Goal: Information Seeking & Learning: Check status

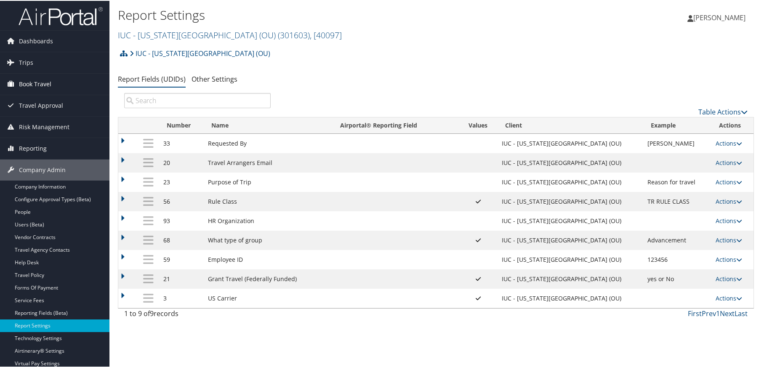
click at [37, 80] on span "Book Travel" at bounding box center [35, 83] width 32 height 21
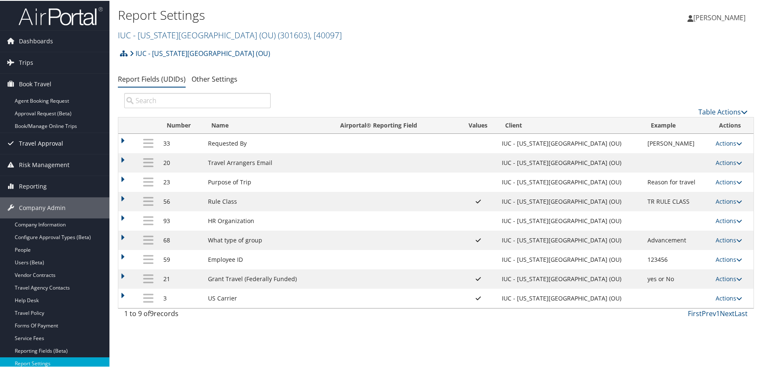
click at [37, 144] on span "Travel Approval" at bounding box center [41, 142] width 44 height 21
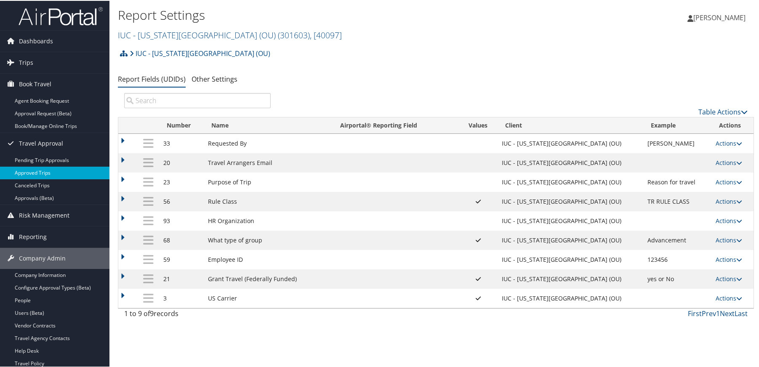
click at [43, 171] on link "Approved Trips" at bounding box center [54, 172] width 109 height 13
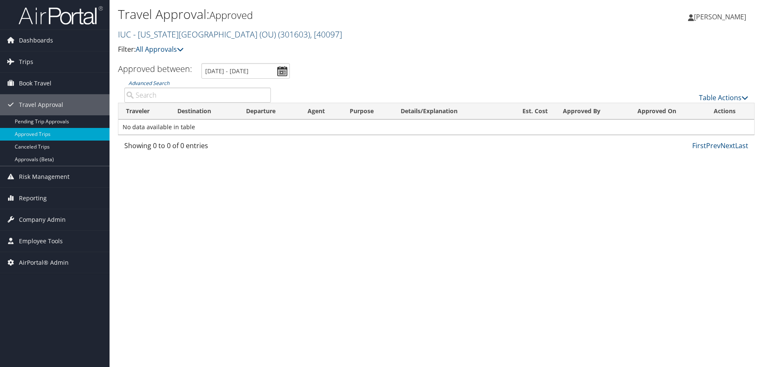
click at [176, 33] on link "IUC - Ohio University (OU) ( 301603 ) , [ 40097 ]" at bounding box center [230, 34] width 224 height 11
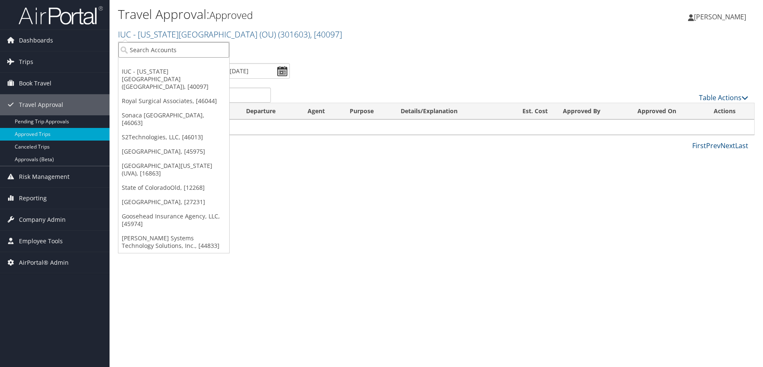
click at [171, 46] on input "search" at bounding box center [173, 50] width 111 height 16
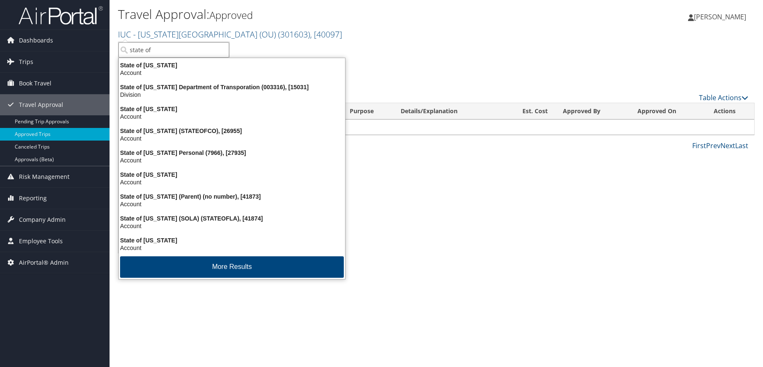
type input "state of l"
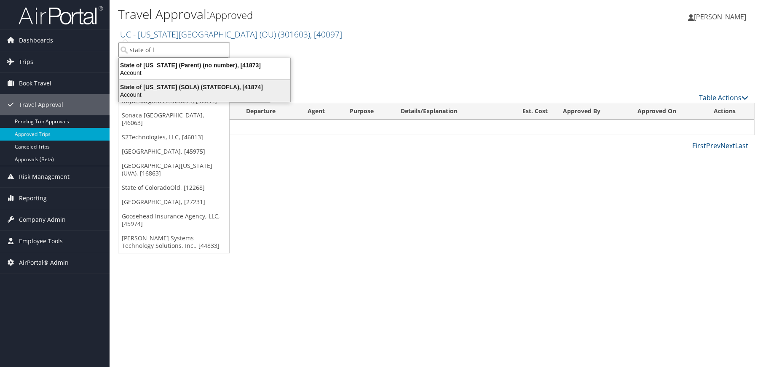
click at [172, 86] on div "State of Louisiana (SOLA) (STATEOFLA), [41874]" at bounding box center [204, 87] width 181 height 8
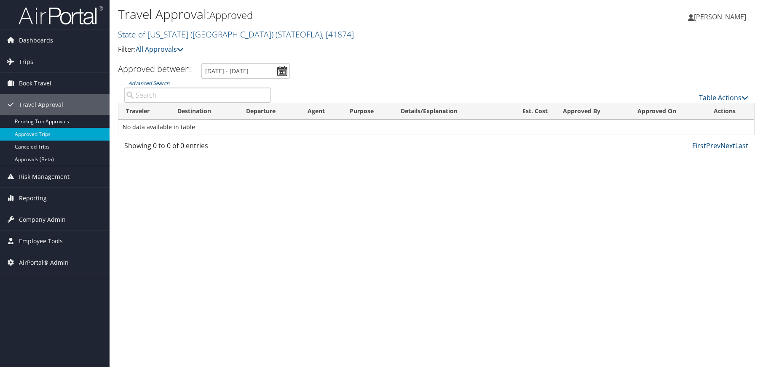
click at [157, 93] on input "Advanced Search" at bounding box center [197, 95] width 147 height 15
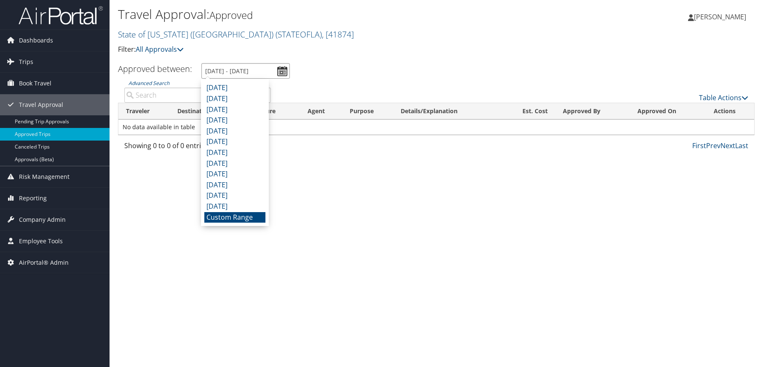
click at [281, 73] on input "8/29/2025 - 9/29/2025" at bounding box center [245, 71] width 88 height 16
click at [240, 218] on li "Custom Range" at bounding box center [234, 217] width 61 height 11
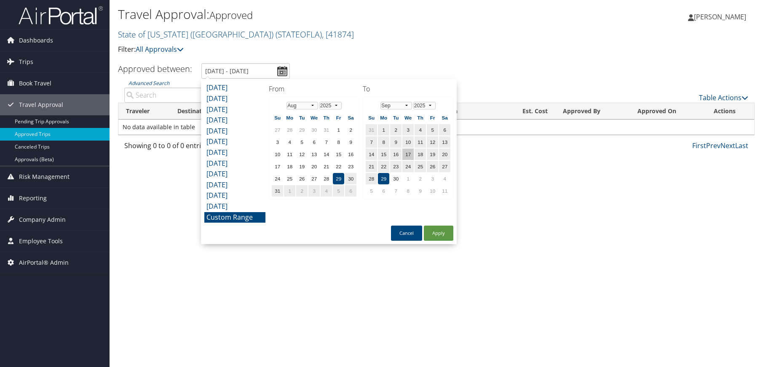
click at [405, 155] on td "17" at bounding box center [407, 154] width 11 height 11
click at [385, 177] on td "29" at bounding box center [383, 178] width 11 height 11
click at [442, 236] on button "Apply" at bounding box center [438, 233] width 29 height 15
type input "8/29/2025 - 9/29/2025"
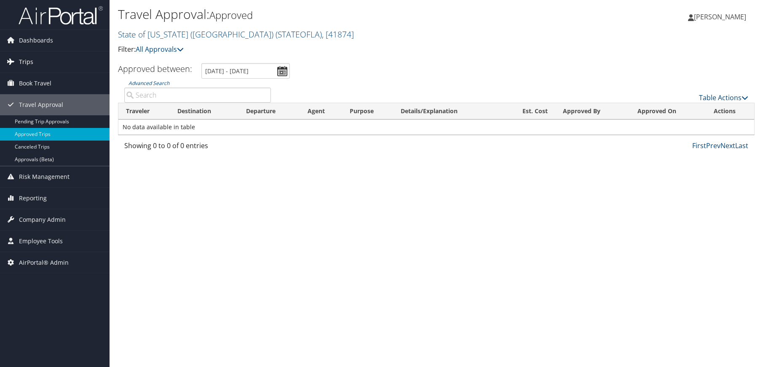
click at [22, 62] on span "Trips" at bounding box center [26, 61] width 14 height 21
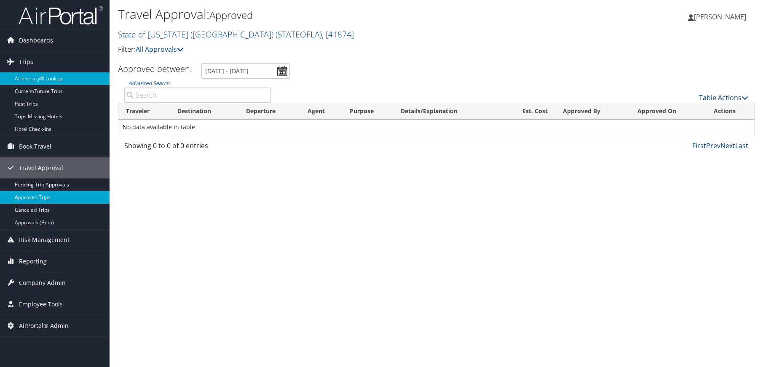
click at [40, 76] on link "Airtinerary® Lookup" at bounding box center [54, 78] width 109 height 13
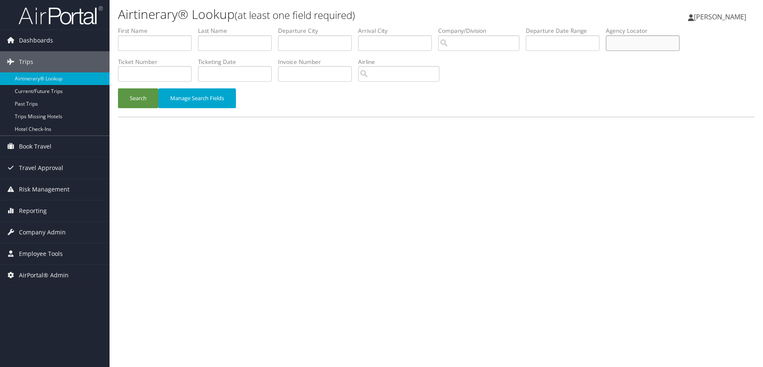
click at [635, 45] on input "text" at bounding box center [643, 43] width 74 height 16
paste input "DK1B0K"
type input "DK1B0K"
click at [124, 90] on button "Search" at bounding box center [138, 98] width 40 height 20
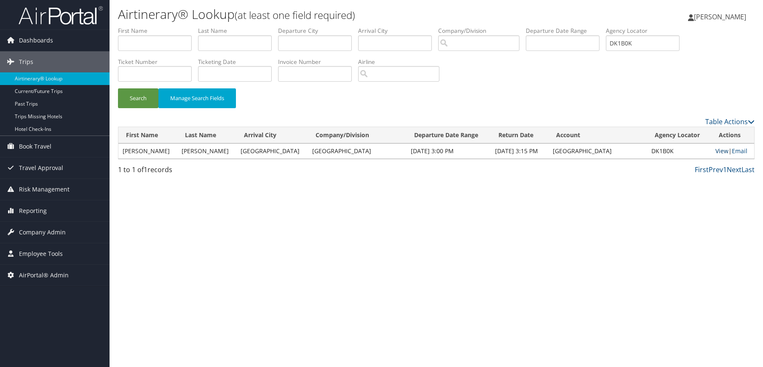
click at [720, 151] on link "View" at bounding box center [721, 151] width 13 height 8
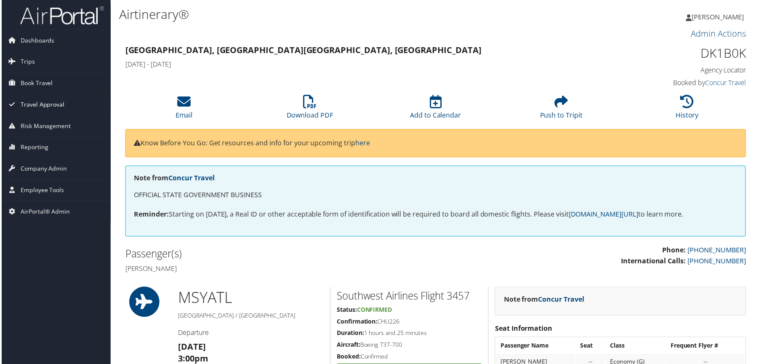
click at [36, 102] on span "Travel Approval" at bounding box center [41, 104] width 44 height 21
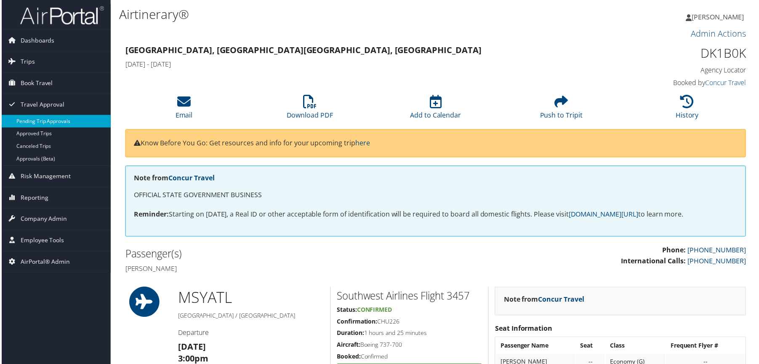
click at [41, 120] on link "Pending Trip Approvals" at bounding box center [54, 121] width 109 height 13
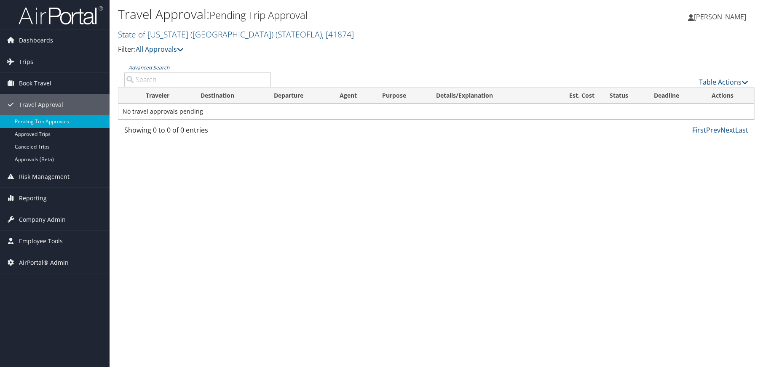
click at [178, 78] on input "Advanced Search" at bounding box center [197, 79] width 147 height 15
paste input "DK1B0K"
type input "DK1B0K"
click at [180, 47] on icon at bounding box center [180, 49] width 7 height 7
click at [181, 47] on icon at bounding box center [180, 49] width 7 height 7
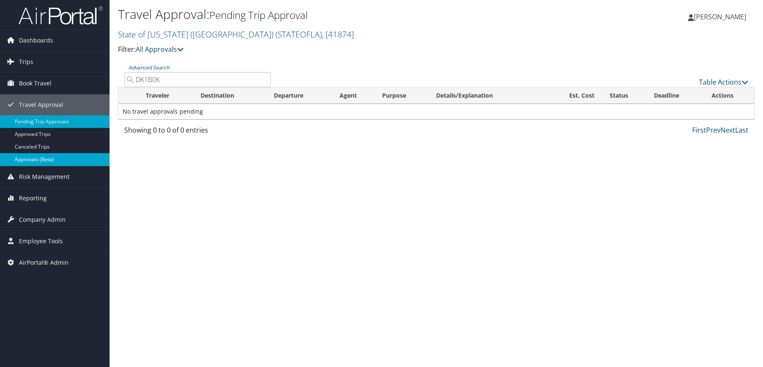
click at [62, 156] on link "Approvals (Beta)" at bounding box center [54, 159] width 109 height 13
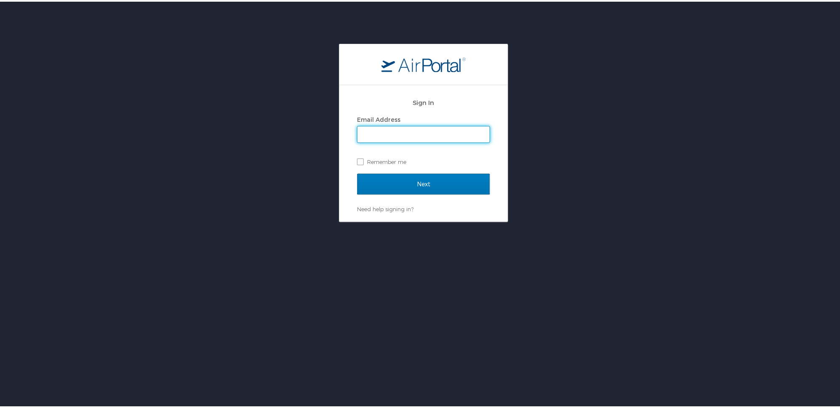
type input "alison.knapp@cbtravel.com"
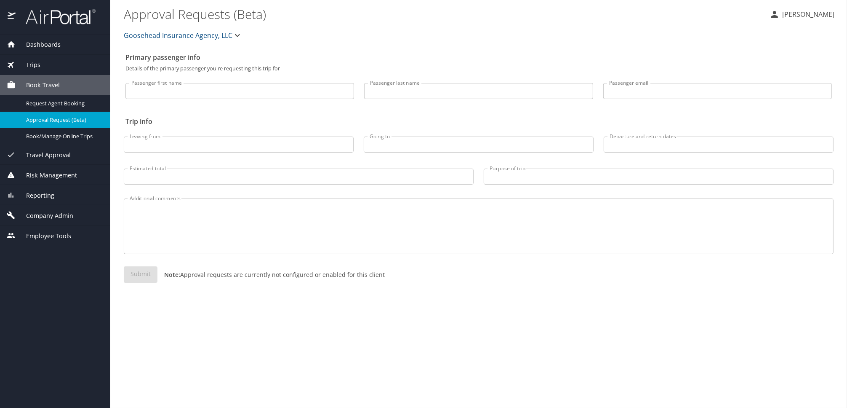
click at [48, 157] on span "Travel Approval" at bounding box center [43, 154] width 55 height 9
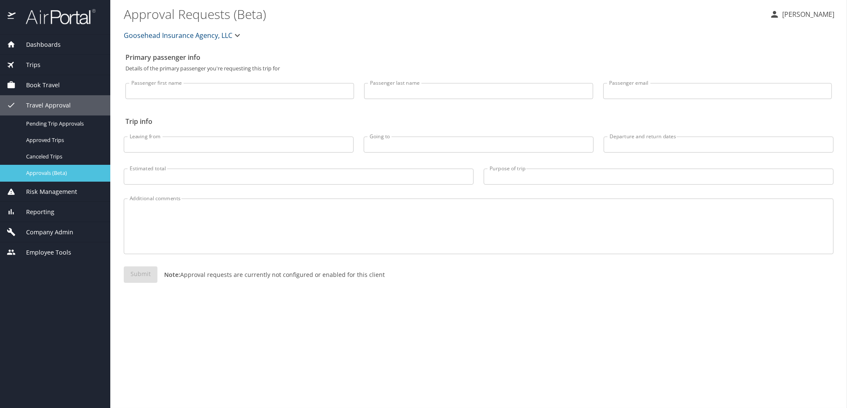
click at [46, 173] on span "Approvals (Beta)" at bounding box center [63, 173] width 74 height 8
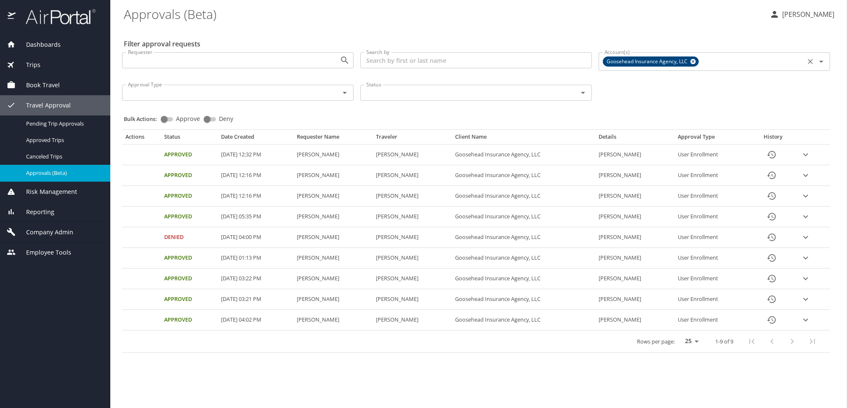
click at [692, 61] on icon at bounding box center [693, 61] width 5 height 5
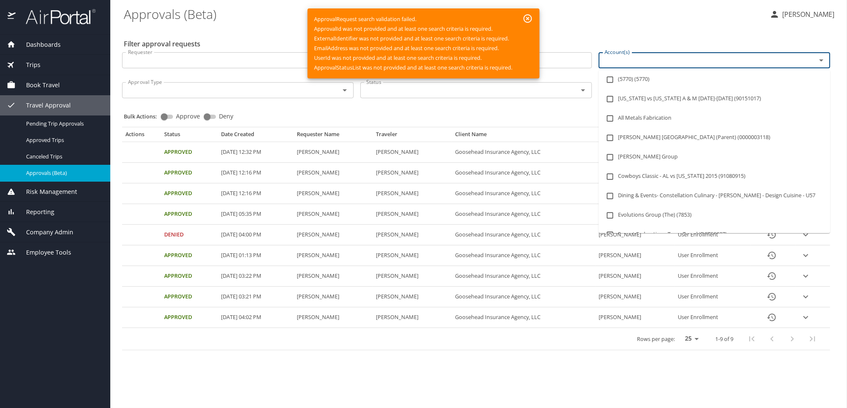
click at [608, 57] on input "Account(s)" at bounding box center [702, 60] width 202 height 11
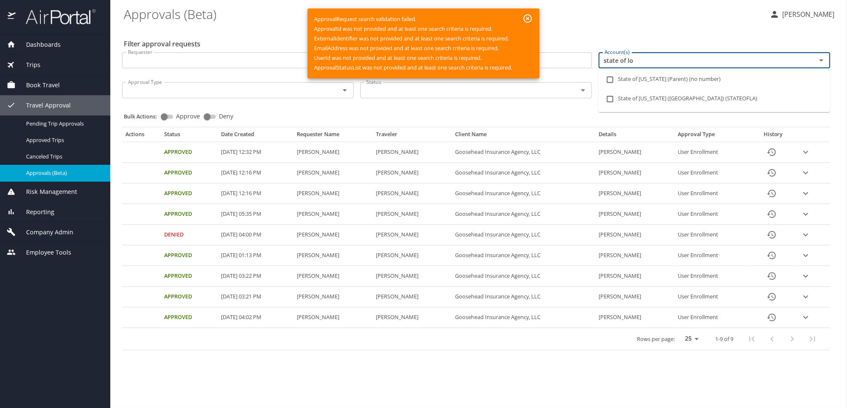
type input "state of lou"
click at [616, 99] on input "checkbox" at bounding box center [610, 99] width 16 height 16
checkbox input "true"
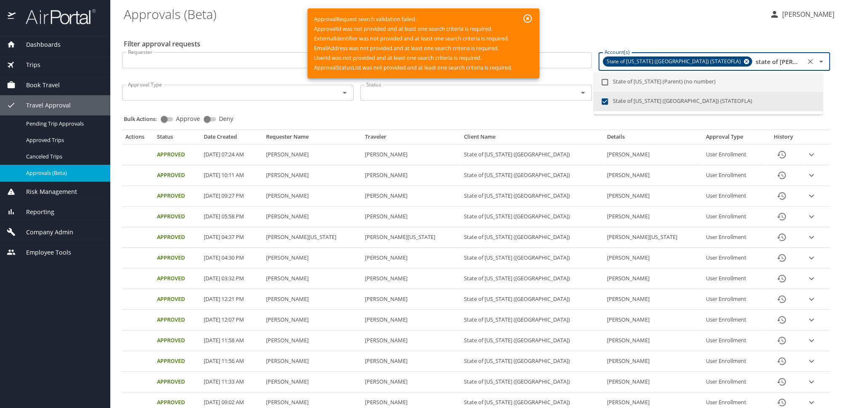
type input "state of lou"
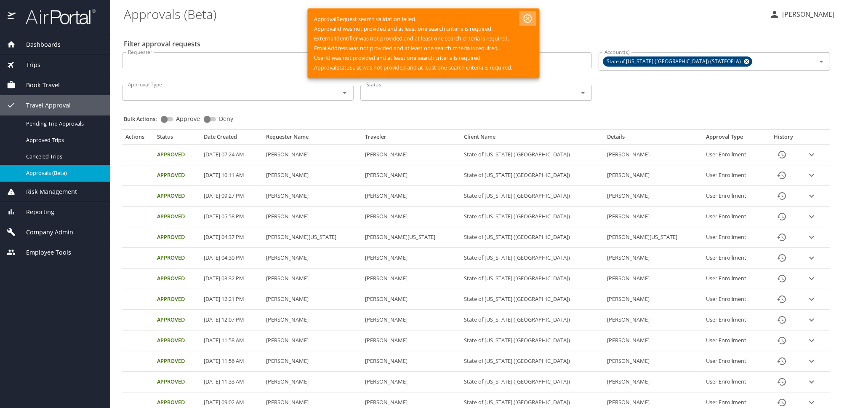
click at [528, 19] on icon "button" at bounding box center [528, 18] width 8 height 8
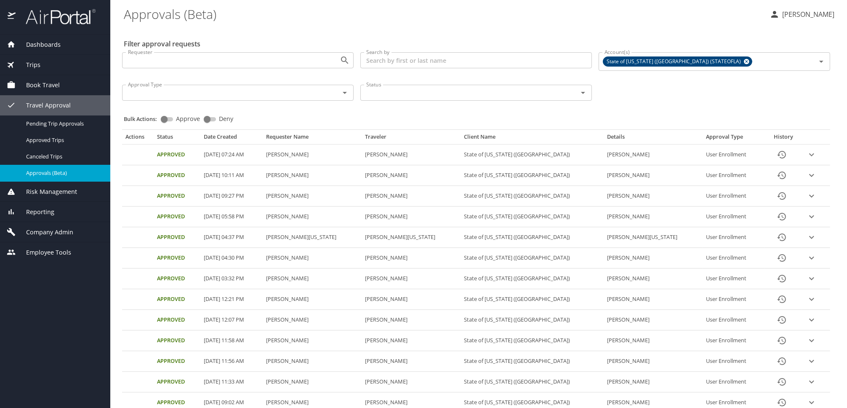
click at [400, 63] on input "Search by" at bounding box center [476, 60] width 232 height 16
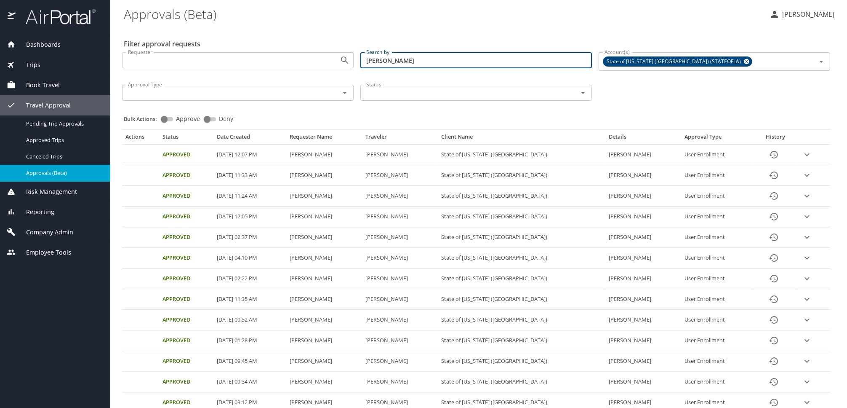
drag, startPoint x: 398, startPoint y: 64, endPoint x: 347, endPoint y: 62, distance: 51.4
click at [347, 62] on div "Requester Requester Search by johnson Search by Account(s) State of Louisiana (…" at bounding box center [476, 75] width 715 height 60
paste input "CJOHNSON@SUNO.EDU"
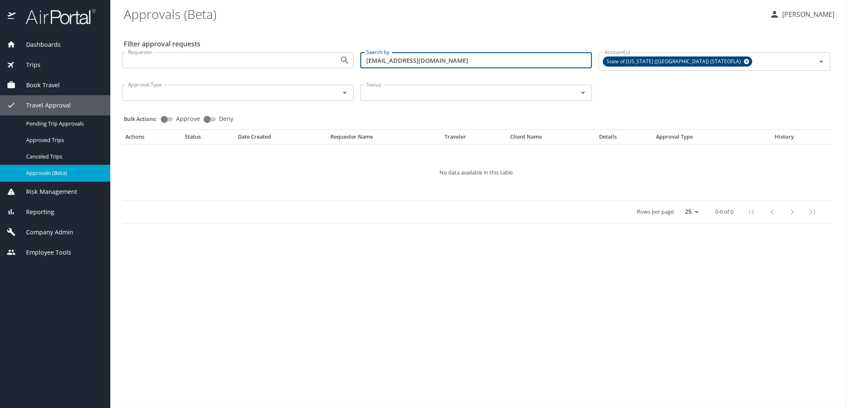
type input "CJOHNSON@SUNO.EDU"
click at [396, 91] on input "Status" at bounding box center [464, 92] width 202 height 11
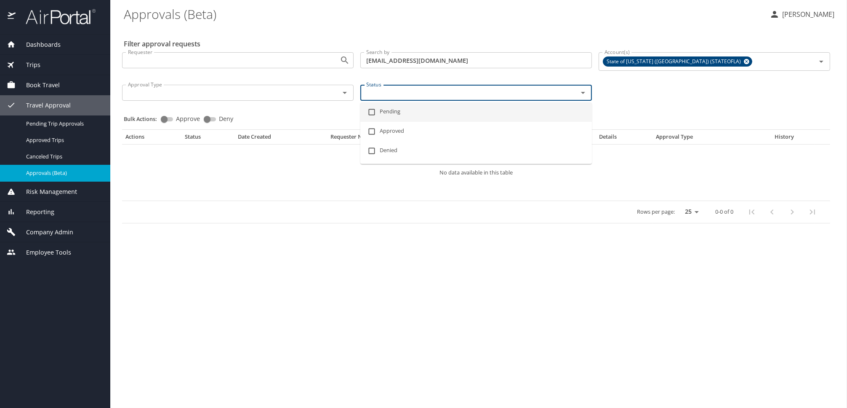
click at [391, 114] on li "Pending" at bounding box center [476, 111] width 232 height 19
checkbox input "true"
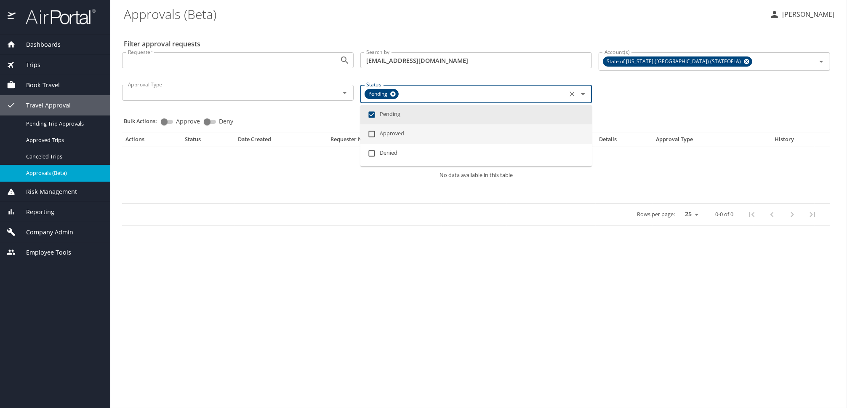
click at [379, 129] on input "checkbox" at bounding box center [372, 134] width 16 height 16
checkbox input "true"
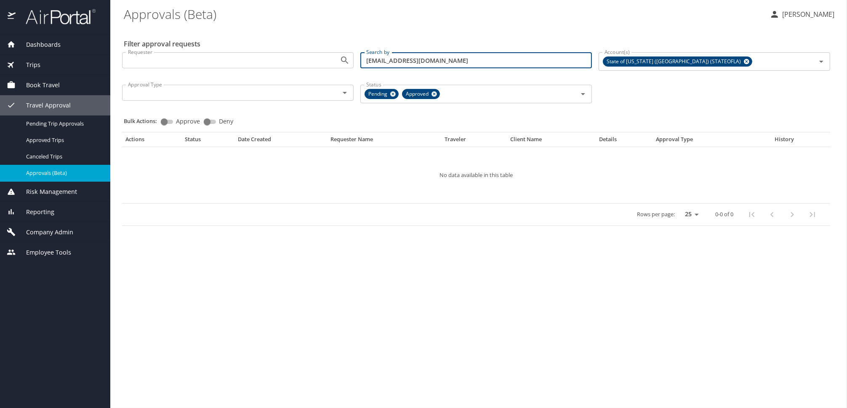
drag, startPoint x: 438, startPoint y: 58, endPoint x: 365, endPoint y: 59, distance: 73.3
click at [365, 59] on input "CJOHNSON@SUNO.EDU" at bounding box center [476, 60] width 232 height 16
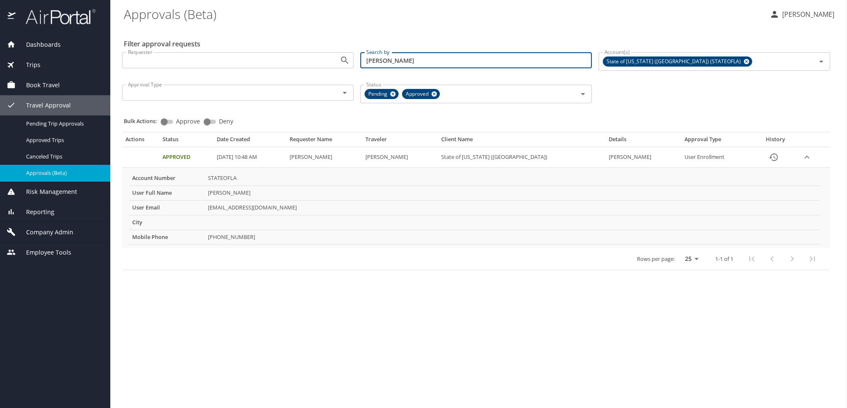
click at [342, 94] on icon "Open" at bounding box center [345, 93] width 10 height 10
type input "Cody"
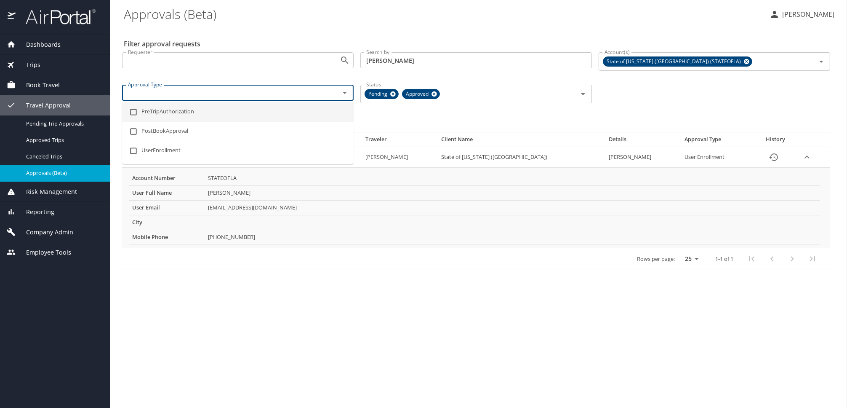
click at [392, 318] on main "Approvals (Beta) Alison Knapp Filter approval requests Requester Requester Sear…" at bounding box center [478, 204] width 737 height 408
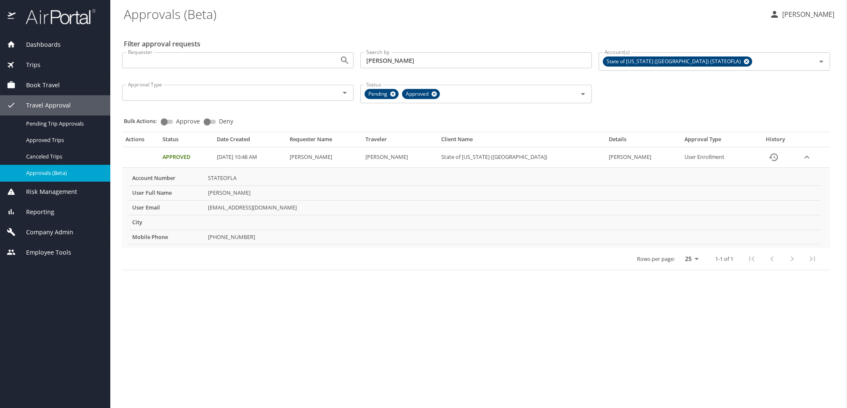
click at [324, 314] on main "Approvals (Beta) Alison Knapp Filter approval requests Requester Requester Sear…" at bounding box center [478, 204] width 737 height 408
click at [467, 304] on main "Approvals (Beta) Alison Knapp Filter approval requests Requester Requester Sear…" at bounding box center [478, 204] width 737 height 408
click at [310, 58] on input "Requester" at bounding box center [226, 60] width 202 height 11
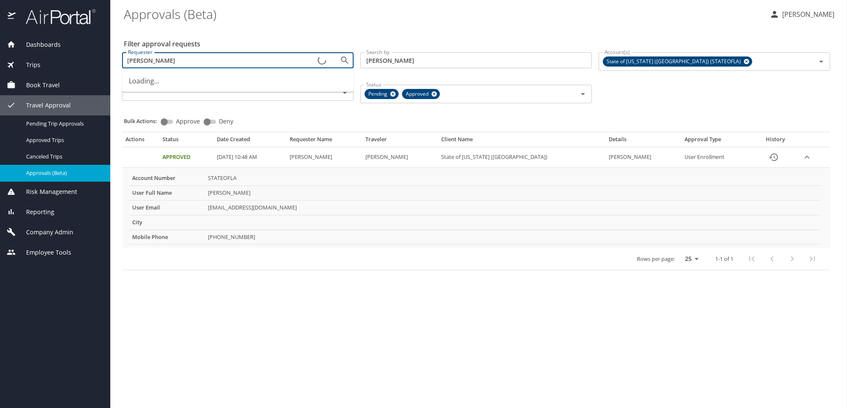
type input "johnson"
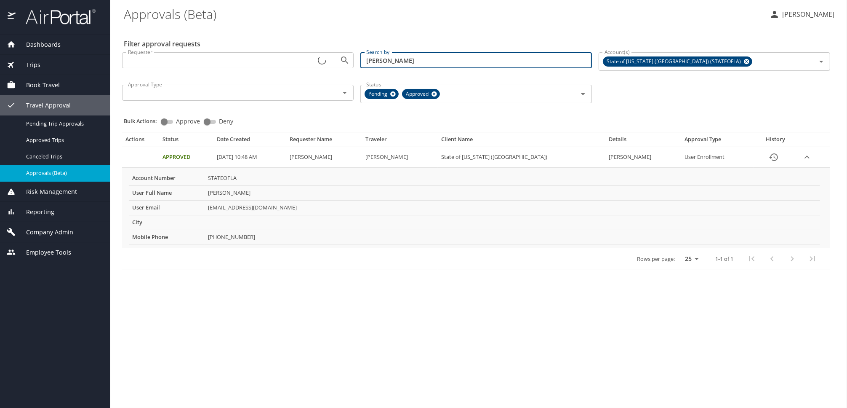
drag, startPoint x: 408, startPoint y: 62, endPoint x: 342, endPoint y: 66, distance: 65.4
click at [342, 66] on div "Requester Requester Search by Cody Search by Account(s) State of Louisiana (SOL…" at bounding box center [476, 76] width 715 height 63
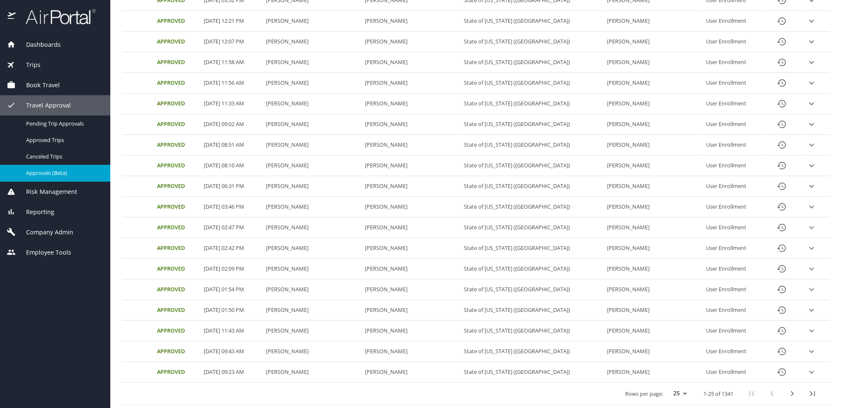
scroll to position [281, 0]
click at [792, 392] on button "next page" at bounding box center [792, 393] width 20 height 20
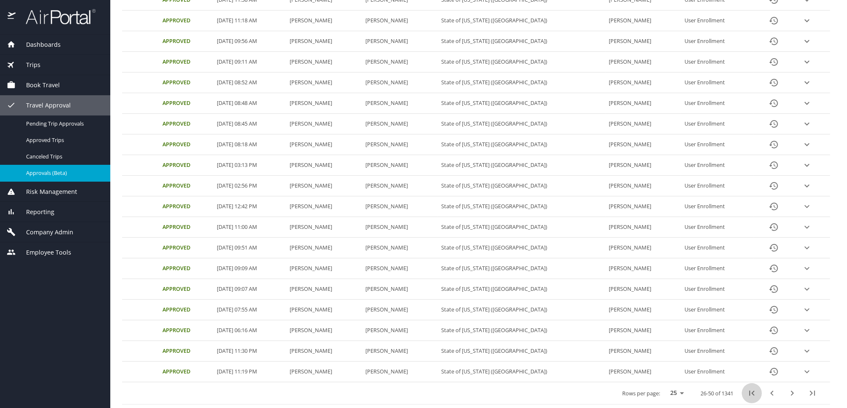
click at [750, 390] on icon "first page" at bounding box center [752, 392] width 5 height 5
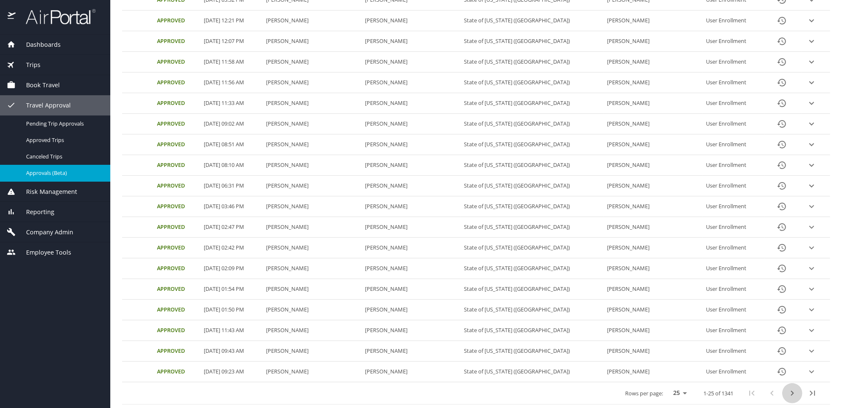
click at [789, 394] on icon "next page" at bounding box center [792, 393] width 10 height 10
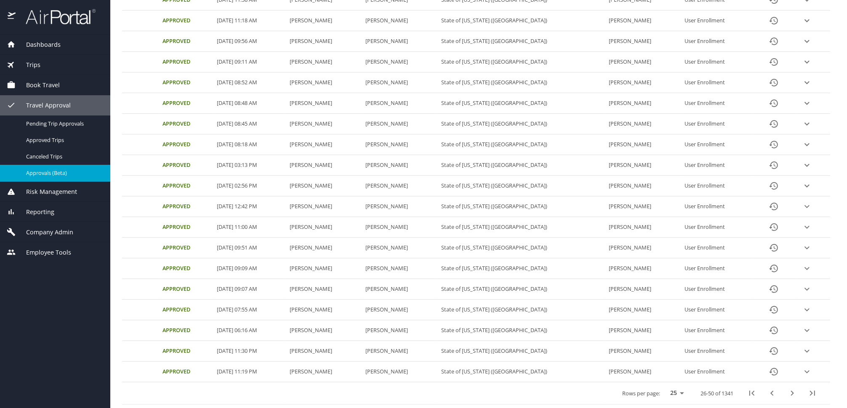
click at [789, 394] on icon "next page" at bounding box center [792, 393] width 10 height 10
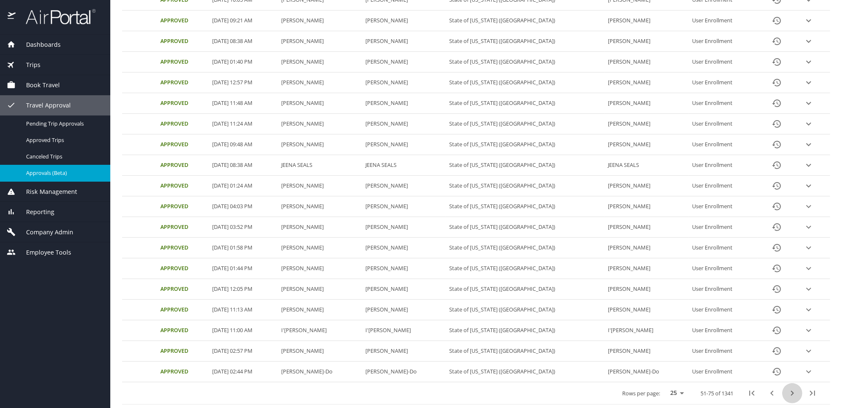
click at [791, 392] on icon "next page" at bounding box center [792, 392] width 3 height 5
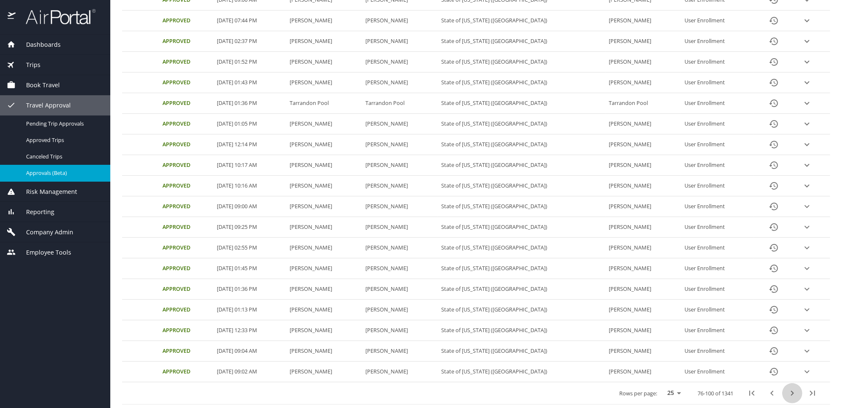
click at [787, 395] on icon "next page" at bounding box center [792, 393] width 10 height 10
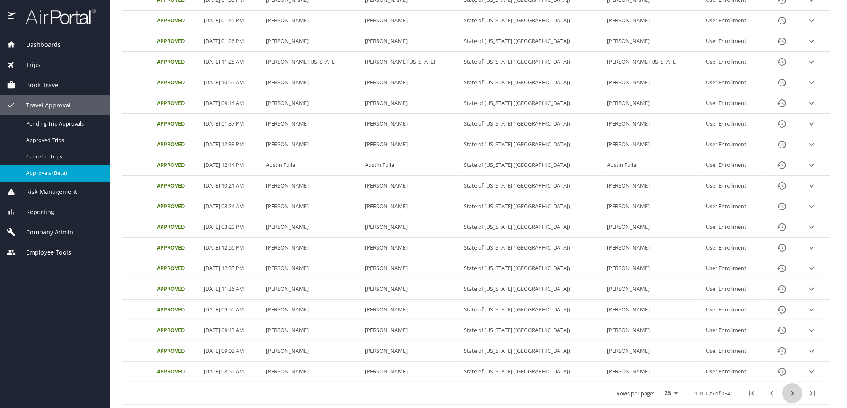
click at [787, 397] on icon "next page" at bounding box center [792, 393] width 10 height 10
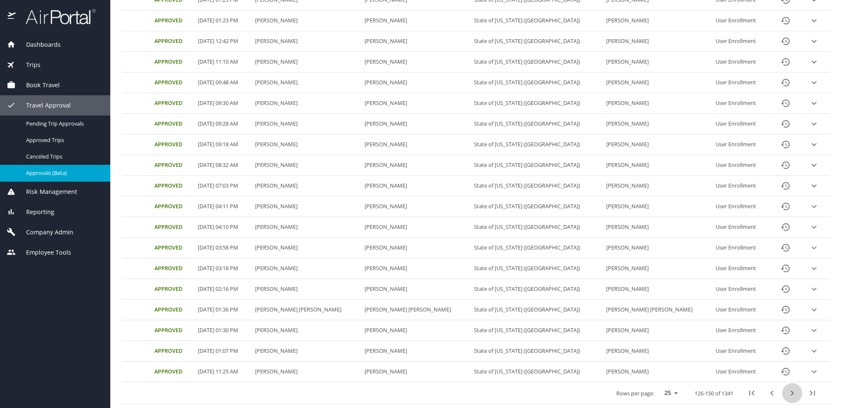
click at [791, 392] on icon "next page" at bounding box center [792, 392] width 3 height 5
click at [790, 394] on button "next page" at bounding box center [792, 393] width 20 height 20
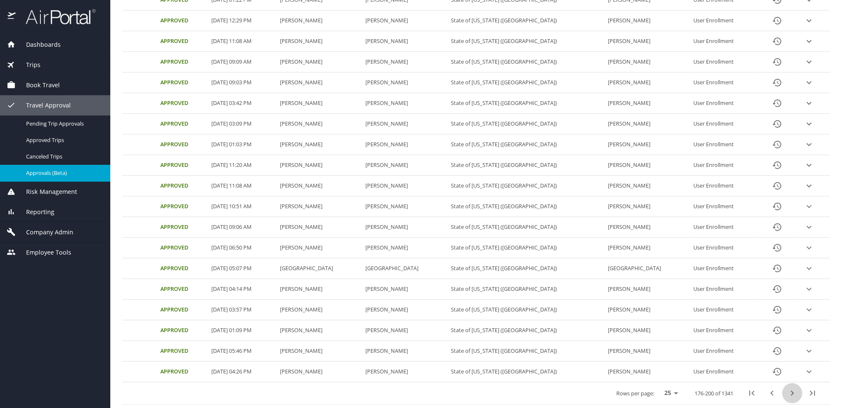
click at [787, 397] on icon "next page" at bounding box center [792, 393] width 10 height 10
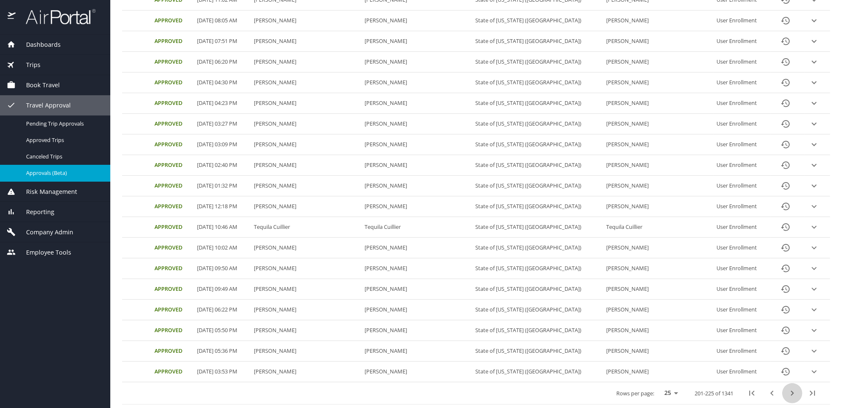
click at [791, 391] on icon "next page" at bounding box center [792, 392] width 3 height 5
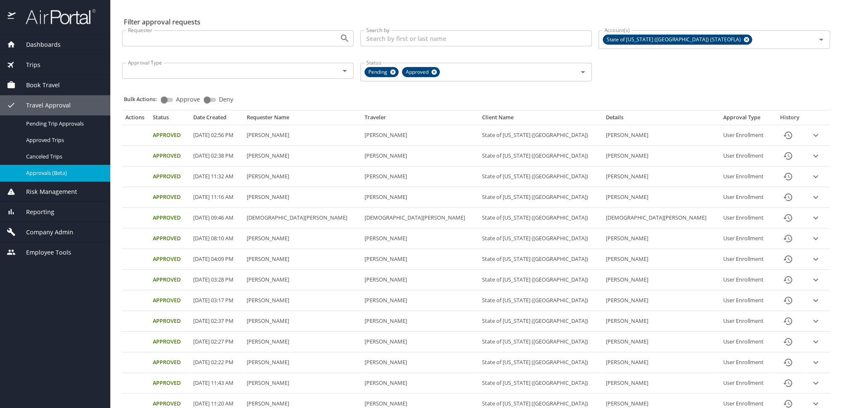
scroll to position [0, 0]
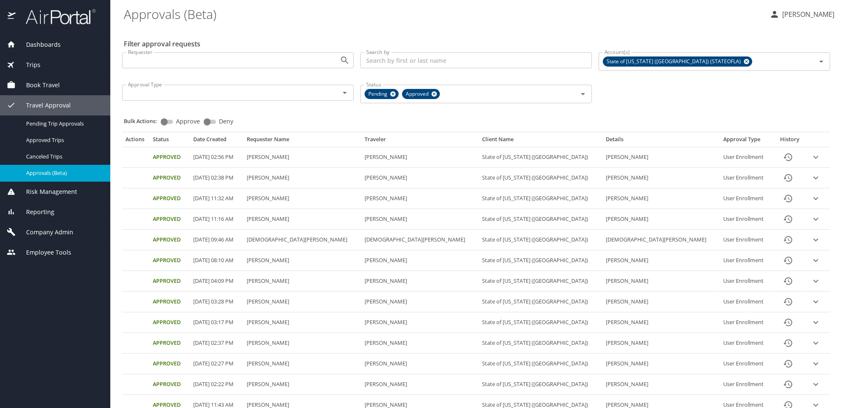
click at [386, 48] on div "Search by Search by" at bounding box center [476, 61] width 238 height 32
click at [385, 56] on input "Search by" at bounding box center [476, 60] width 232 height 16
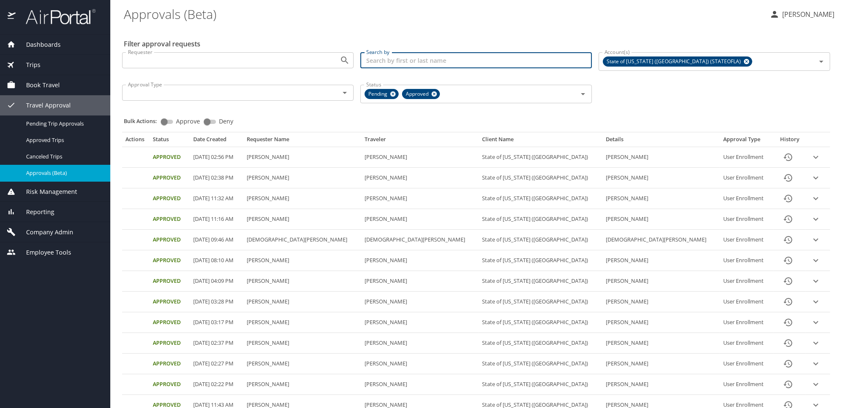
type input "k"
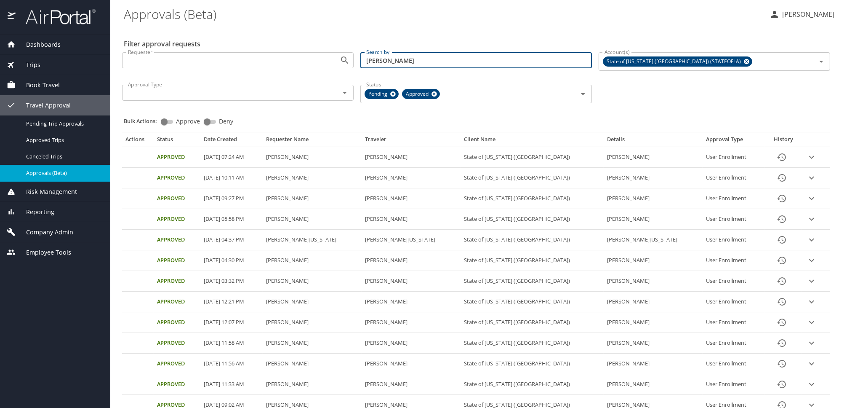
type input "[PERSON_NAME]"
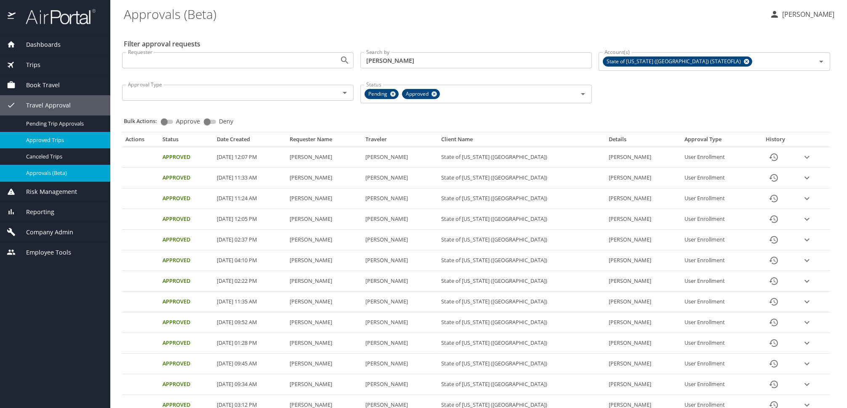
click at [42, 136] on span "Approved Trips" at bounding box center [63, 140] width 74 height 8
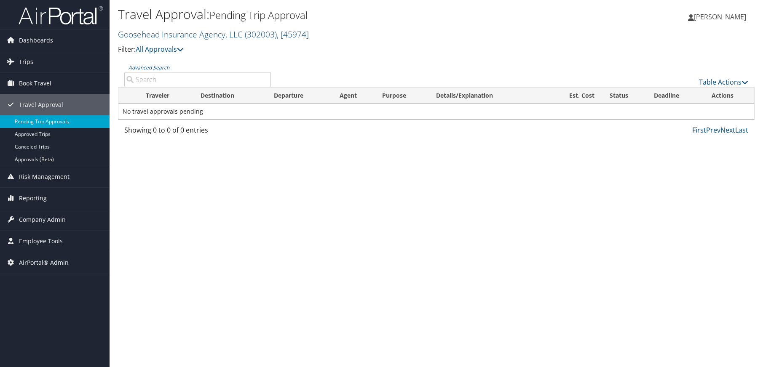
click at [162, 78] on input "Advanced Search" at bounding box center [197, 79] width 147 height 15
paste input "j"
click at [162, 78] on input "Advanced Search" at bounding box center [197, 79] width 147 height 15
type input "johjnson"
click at [171, 28] on h2 "Goosehead Insurance Agency, LLC ( 302003 ) , [ 45974 ]" at bounding box center [330, 34] width 424 height 14
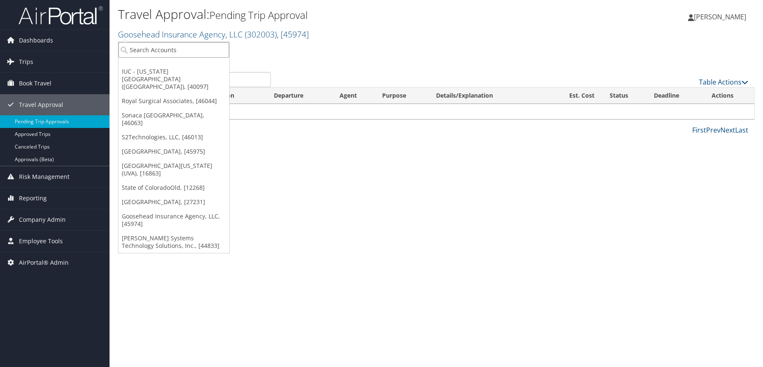
click at [173, 47] on input "search" at bounding box center [173, 50] width 111 height 16
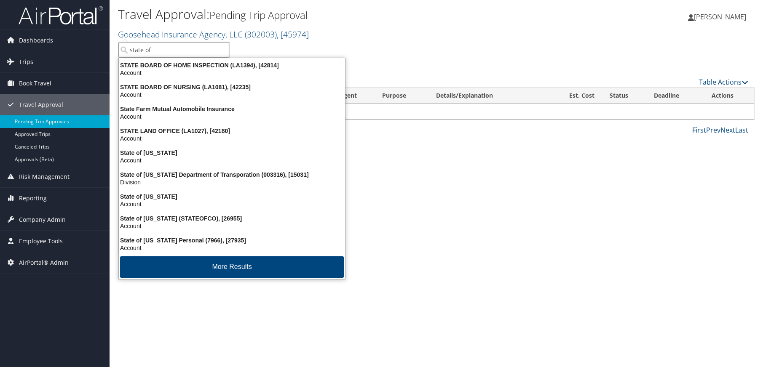
type input "state of"
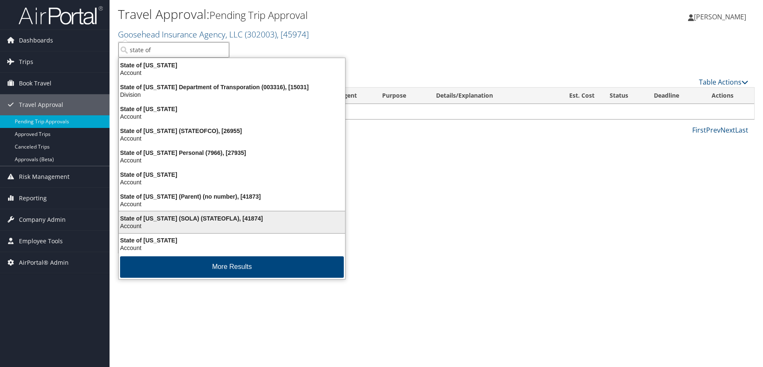
click at [179, 221] on div "State of [US_STATE] (SOLA) (STATEOFLA), [41874]" at bounding box center [232, 219] width 236 height 8
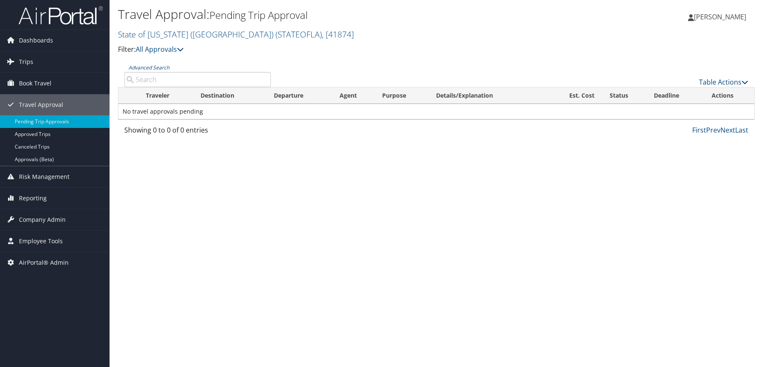
click at [169, 80] on input "Advanced Search" at bounding box center [197, 79] width 147 height 15
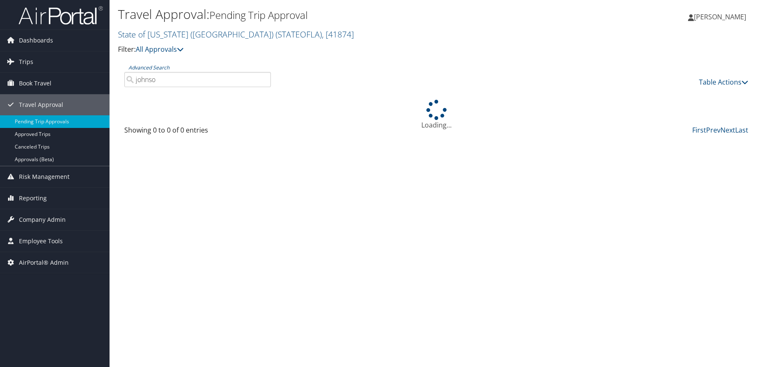
type input "johnson"
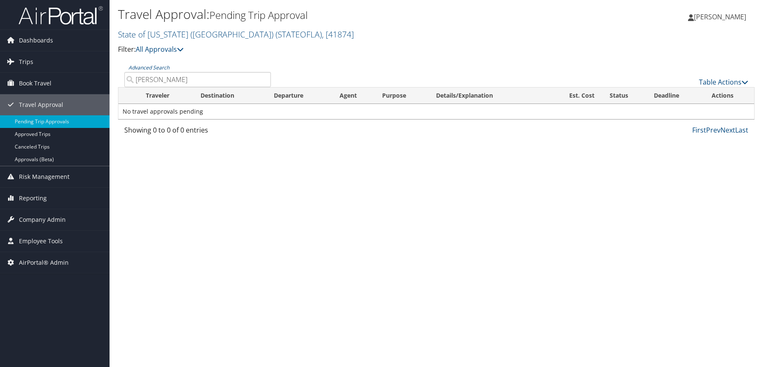
click at [262, 82] on input "johnson" at bounding box center [197, 79] width 147 height 15
click at [264, 80] on input "johnson" at bounding box center [197, 79] width 147 height 15
click at [184, 49] on icon at bounding box center [180, 49] width 7 height 7
click at [141, 78] on input "Advanced Search" at bounding box center [197, 79] width 147 height 15
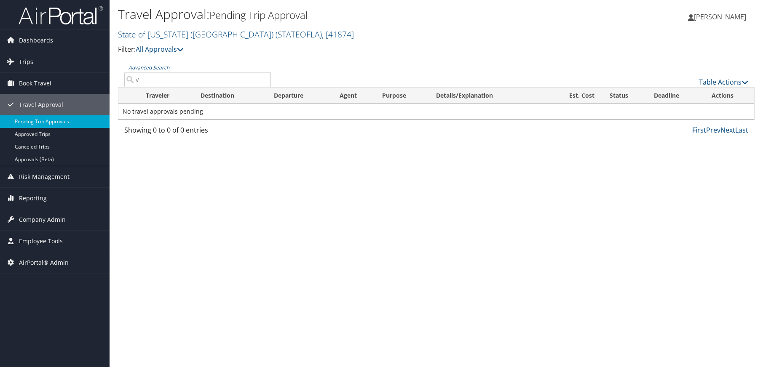
paste input "LA1517"
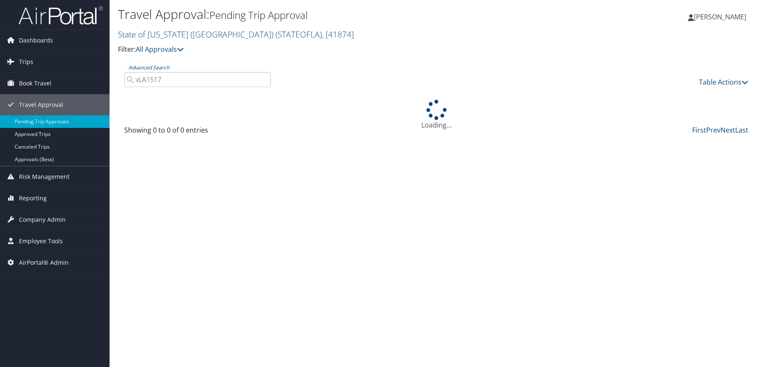
drag, startPoint x: 177, startPoint y: 78, endPoint x: 135, endPoint y: 89, distance: 44.0
click at [135, 89] on div "Advanced Search vLA1517 Table Actions Loading... Traveler Destination Departure…" at bounding box center [436, 101] width 636 height 76
paste input "search"
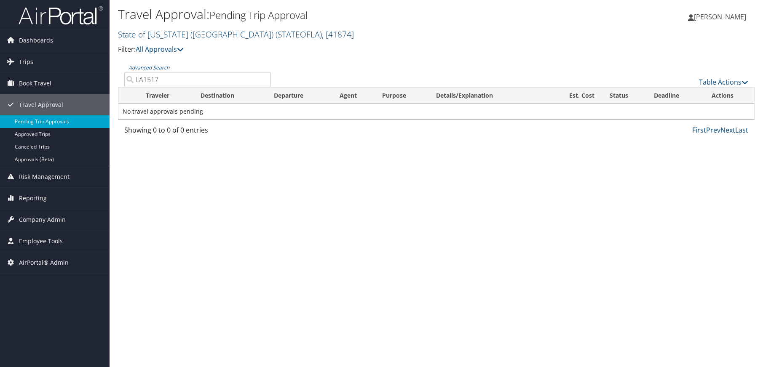
type input "LA1517"
click at [162, 35] on link "State of Louisiana (SOLA) ( STATEOFLA ) , [ 41874 ]" at bounding box center [236, 34] width 236 height 11
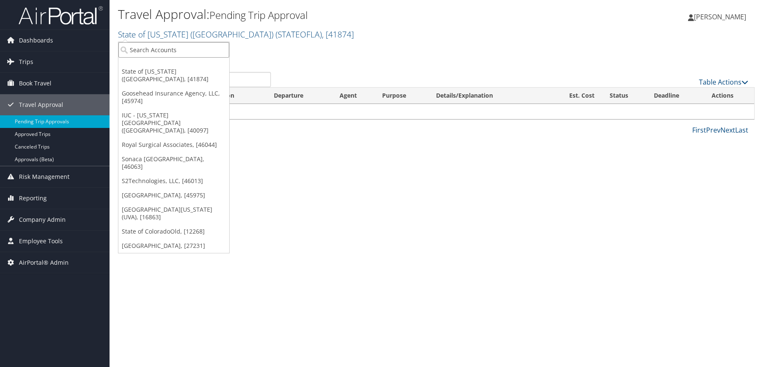
click at [160, 48] on input "search" at bounding box center [173, 50] width 111 height 16
paste input "LA1517"
type input "LA1517"
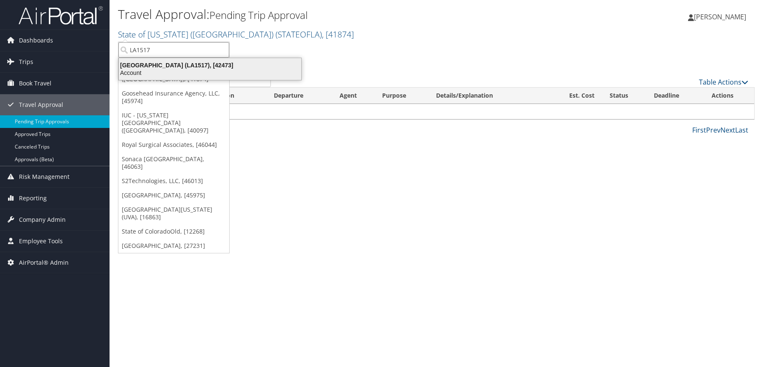
click at [180, 64] on div "SOUTHERN UNIV - NEW ORLEANS (LA1517), [42473]" at bounding box center [210, 65] width 192 height 8
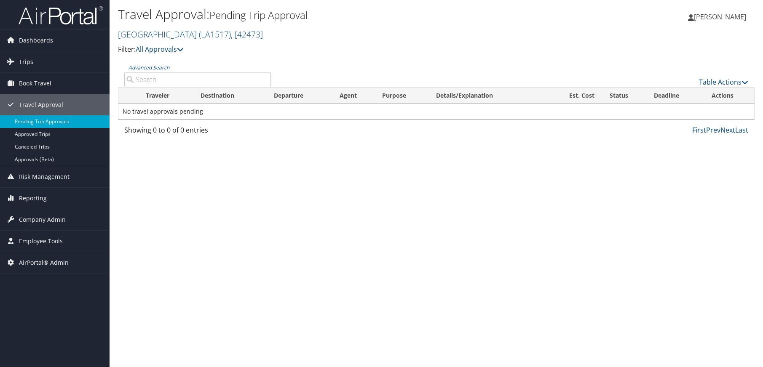
click at [173, 73] on input "Advanced Search" at bounding box center [197, 79] width 147 height 15
type input "[PERSON_NAME]"
click at [58, 136] on link "Approved Trips" at bounding box center [54, 134] width 109 height 13
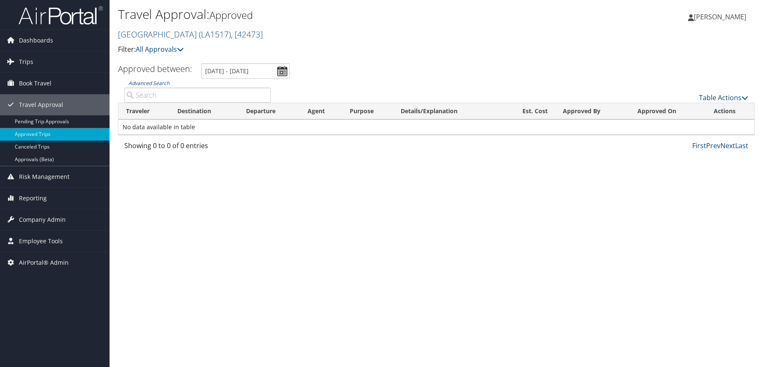
click at [148, 98] on input "Advanced Search" at bounding box center [197, 95] width 147 height 15
type input "T"
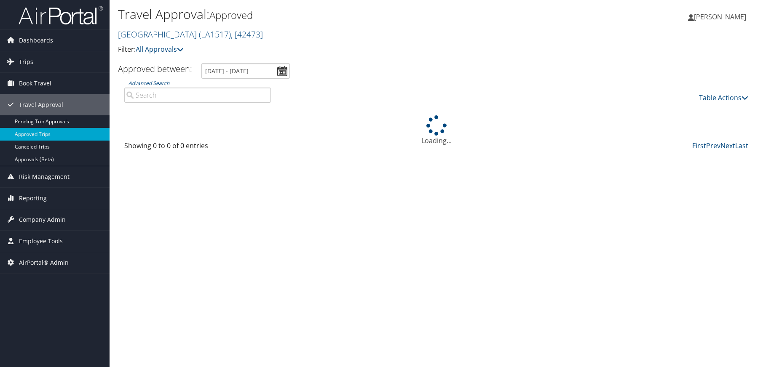
paste input "LA1517"
drag, startPoint x: 170, startPoint y: 99, endPoint x: 133, endPoint y: 100, distance: 36.2
click at [133, 100] on input "LA1517" at bounding box center [197, 95] width 147 height 15
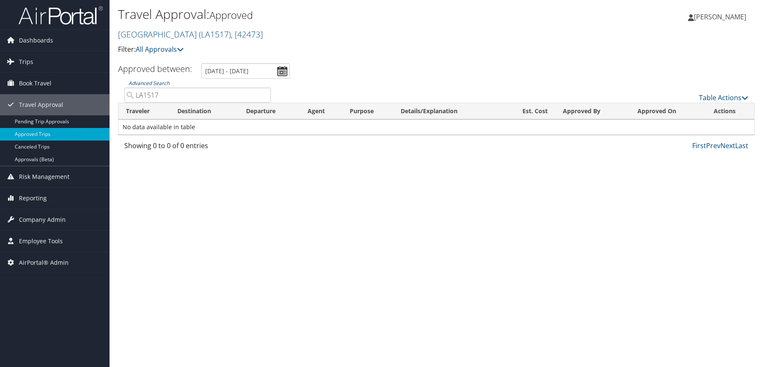
type input "LA1517"
click at [62, 103] on link "Travel Approval" at bounding box center [54, 104] width 109 height 21
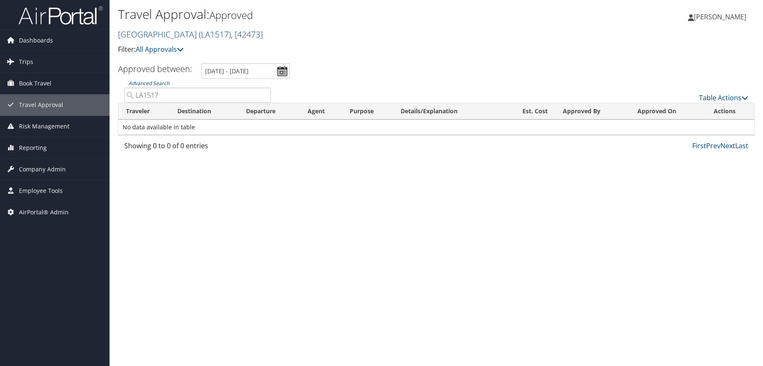
click at [231, 36] on link "SOUTHERN UNIV - NEW ORLEANS ( LA1517 ) , [ 42473 ]" at bounding box center [190, 34] width 145 height 11
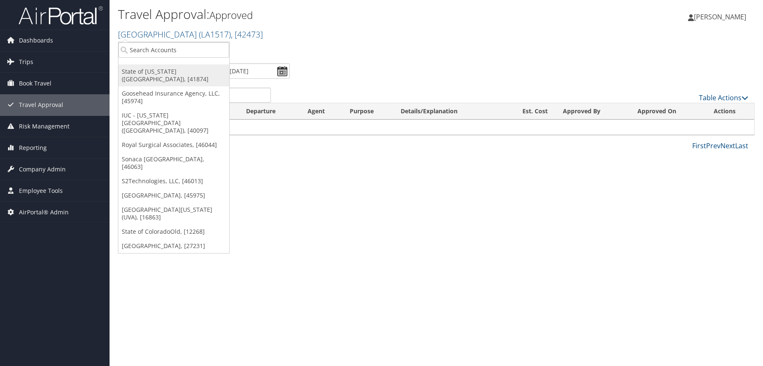
click at [203, 76] on link "State of [US_STATE] ([GEOGRAPHIC_DATA]), [41874]" at bounding box center [173, 75] width 111 height 22
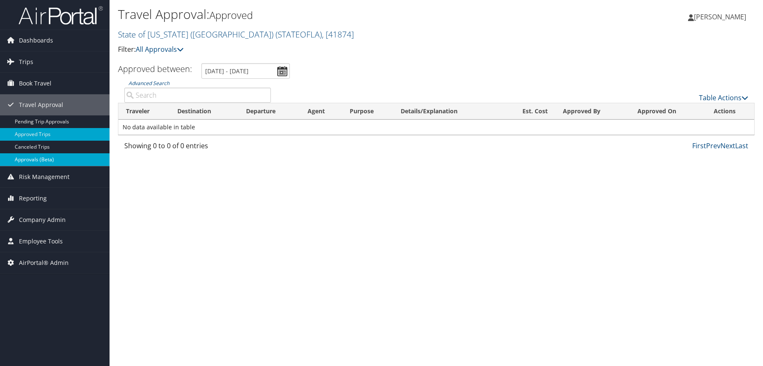
click at [54, 156] on link "Approvals (Beta)" at bounding box center [54, 159] width 109 height 13
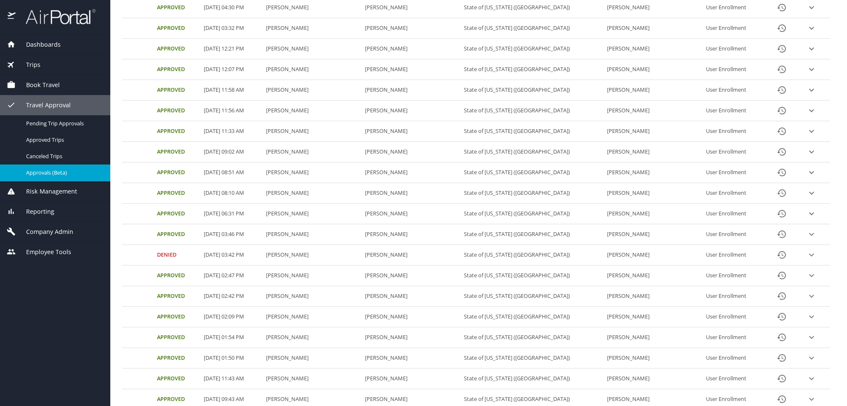
scroll to position [280, 0]
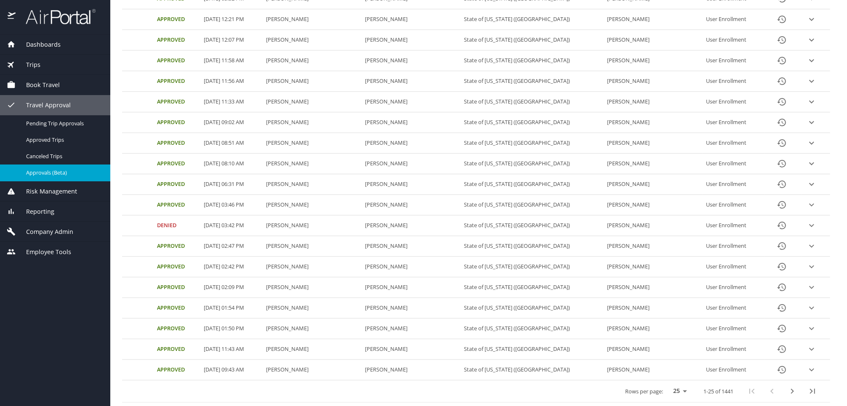
click at [807, 328] on icon "expand row" at bounding box center [812, 329] width 10 height 10
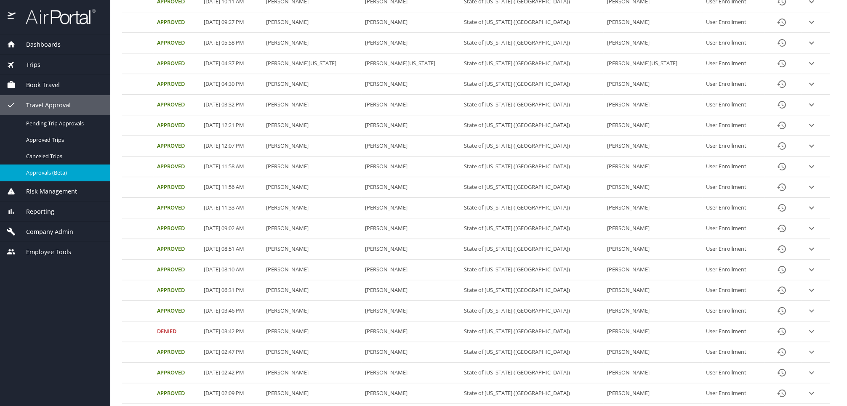
scroll to position [0, 0]
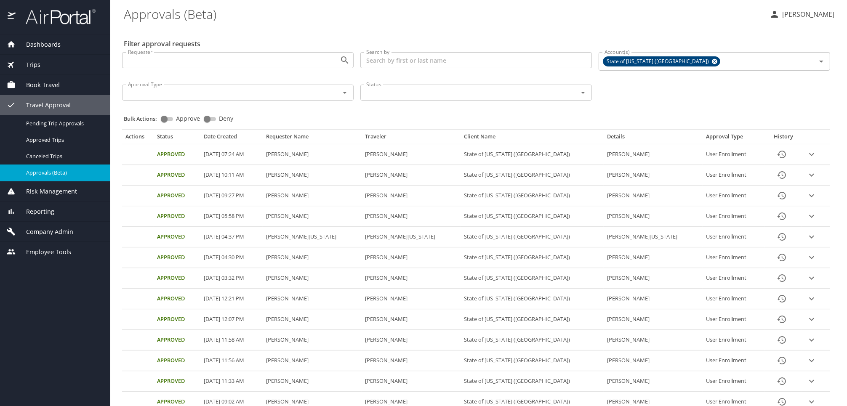
click at [56, 66] on div "Trips" at bounding box center [55, 64] width 97 height 9
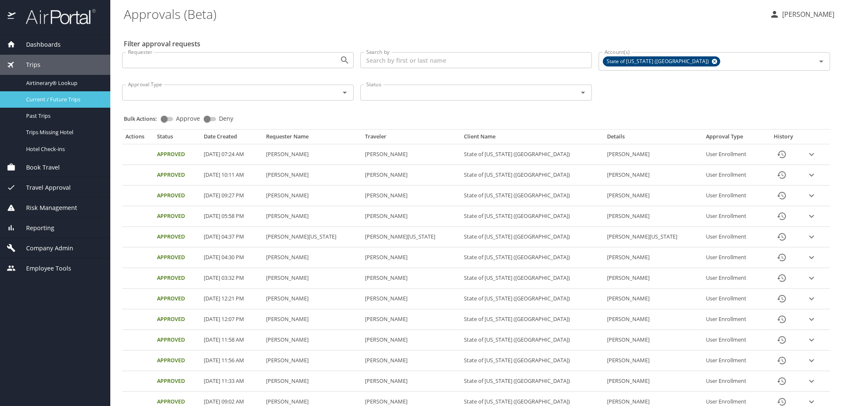
click at [66, 100] on span "Current / Future Trips" at bounding box center [63, 100] width 74 height 8
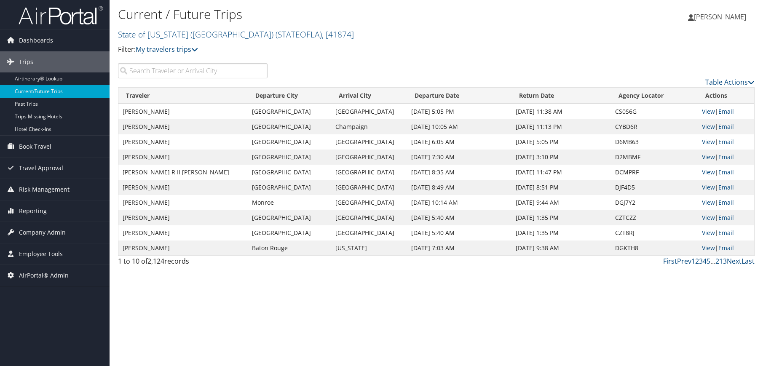
click at [336, 310] on div "Current / Future Trips State of [US_STATE] ([GEOGRAPHIC_DATA]) ( STATEOFLA ) , …" at bounding box center [435, 183] width 653 height 366
click at [163, 75] on input "search" at bounding box center [192, 70] width 149 height 15
paste input "j"
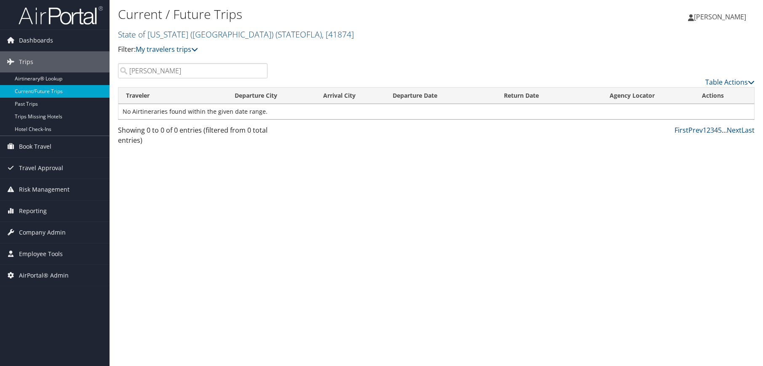
drag, startPoint x: 182, startPoint y: 75, endPoint x: 128, endPoint y: 75, distance: 54.7
click at [128, 75] on input "[PERSON_NAME]" at bounding box center [192, 70] width 149 height 15
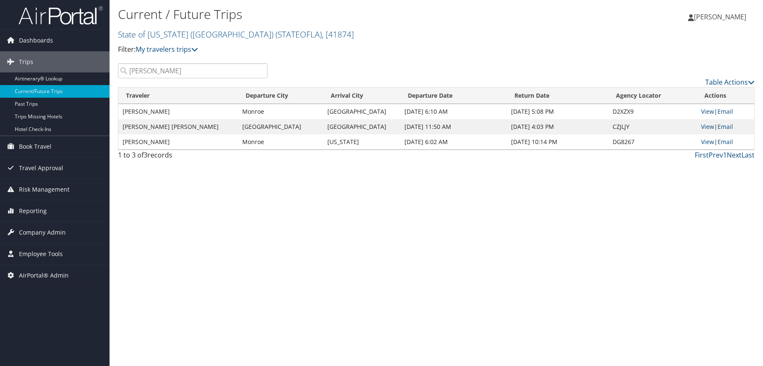
drag, startPoint x: 156, startPoint y: 73, endPoint x: 112, endPoint y: 67, distance: 44.7
click at [112, 67] on div "[PERSON_NAME]" at bounding box center [193, 70] width 162 height 15
paste input "[EMAIL_ADDRESS][DOMAIN_NAME]"
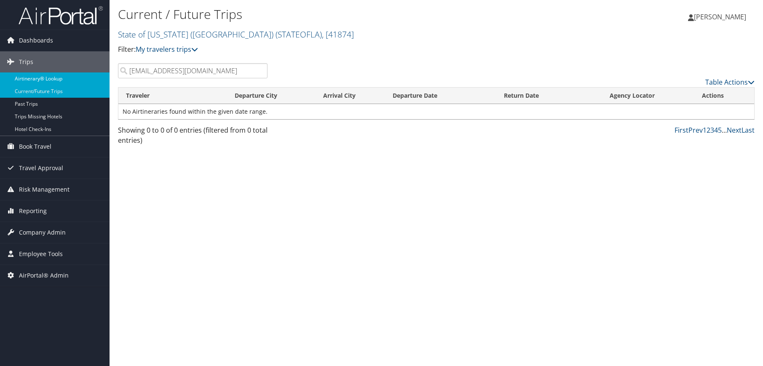
type input "[EMAIL_ADDRESS][DOMAIN_NAME]"
click at [37, 77] on link "Airtinerary® Lookup" at bounding box center [54, 78] width 109 height 13
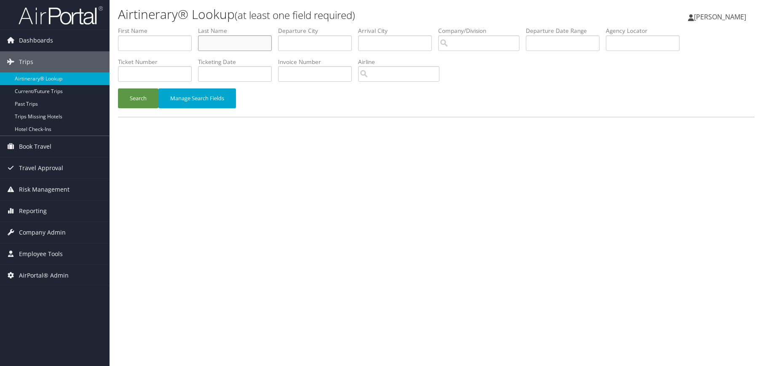
click at [219, 46] on input "text" at bounding box center [235, 43] width 74 height 16
type input "[PERSON_NAME]"
click at [174, 46] on input "text" at bounding box center [155, 43] width 74 height 16
type input "[PERSON_NAME]"
click at [147, 98] on button "Search" at bounding box center [138, 98] width 40 height 20
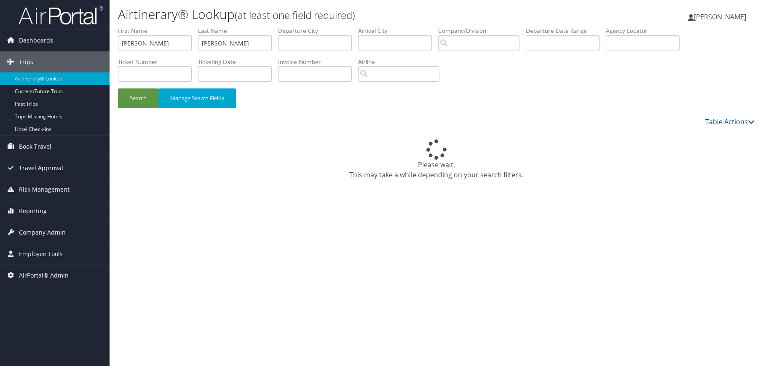
click at [27, 169] on span "Travel Approval" at bounding box center [41, 167] width 44 height 21
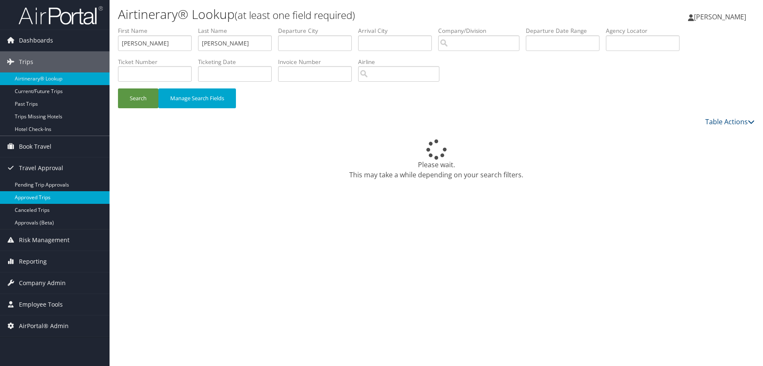
click at [37, 198] on link "Approved Trips" at bounding box center [54, 197] width 109 height 13
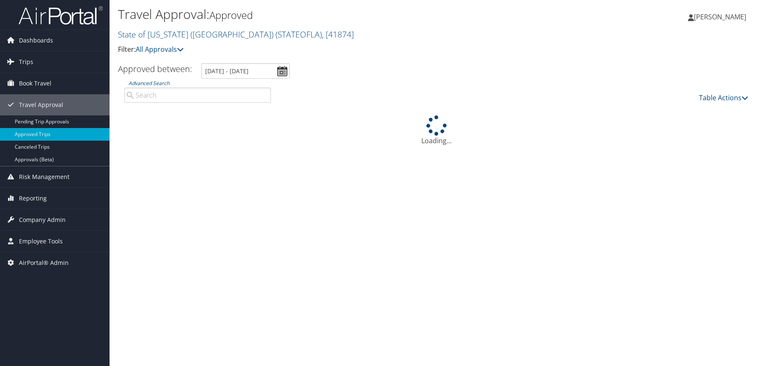
click at [154, 94] on input "Advanced Search" at bounding box center [197, 95] width 147 height 15
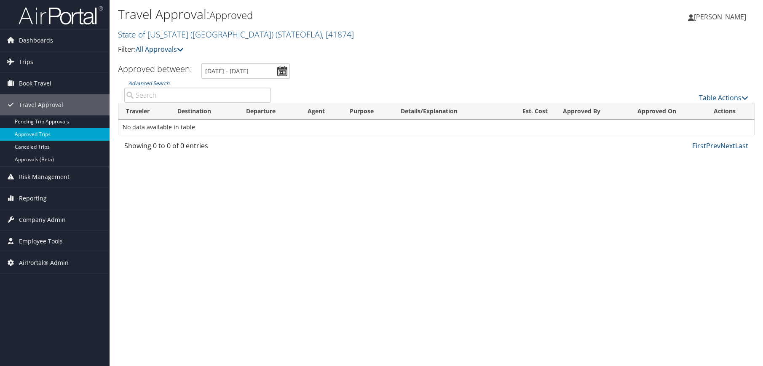
paste input "[EMAIL_ADDRESS][DOMAIN_NAME]"
type input "[EMAIL_ADDRESS][DOMAIN_NAME]"
click at [221, 77] on input "[DATE] - [DATE]" at bounding box center [245, 71] width 88 height 16
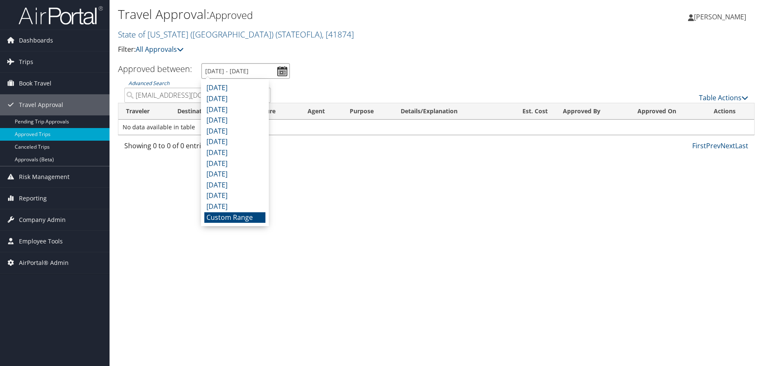
click at [248, 75] on input "[DATE] - [DATE]" at bounding box center [245, 71] width 88 height 16
click at [232, 208] on li "[DATE]" at bounding box center [234, 206] width 61 height 11
type input "[DATE] - [DATE]"
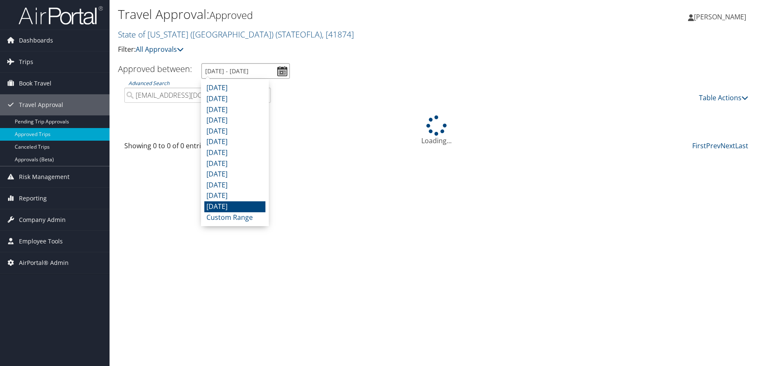
click at [216, 71] on input "[DATE] - [DATE]" at bounding box center [245, 71] width 88 height 16
click at [284, 71] on input "[DATE] - [DATE]" at bounding box center [245, 71] width 88 height 16
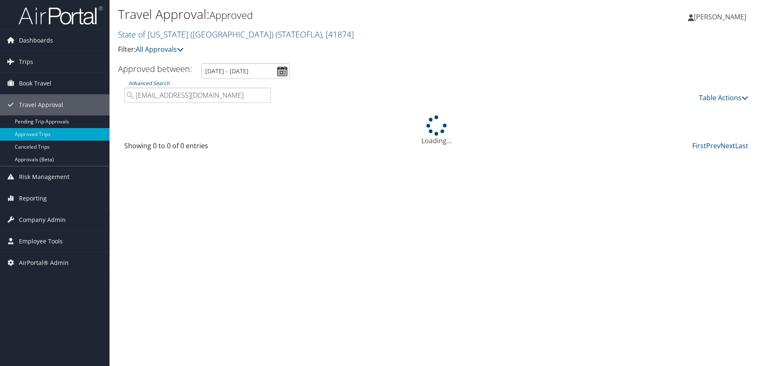
click at [348, 162] on div "Travel Approval: Approved State of [US_STATE] (SOLA) ( STATEOFLA ) , [ 41874 ] …" at bounding box center [435, 183] width 653 height 366
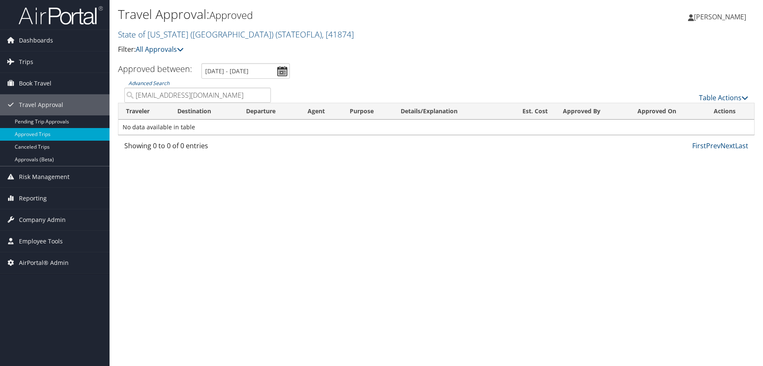
click at [730, 223] on div "Travel Approval: Approved State of [US_STATE] (SOLA) ( STATEOFLA ) , [ 41874 ] …" at bounding box center [435, 183] width 653 height 366
click at [544, 278] on div "Travel Approval: Approved State of [US_STATE] (SOLA) ( STATEOFLA ) , [ 41874 ] …" at bounding box center [435, 183] width 653 height 366
